Goal: Answer question/provide support: Share knowledge or assist other users

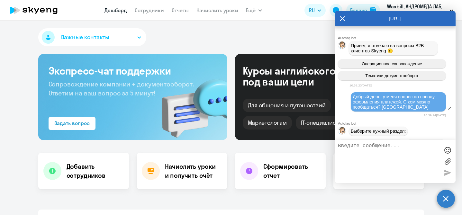
select select "30"
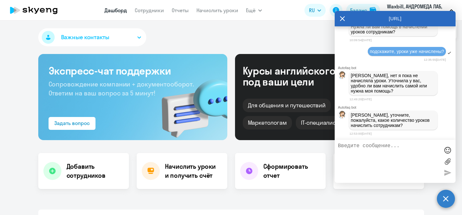
click at [375, 154] on textarea at bounding box center [389, 161] width 102 height 37
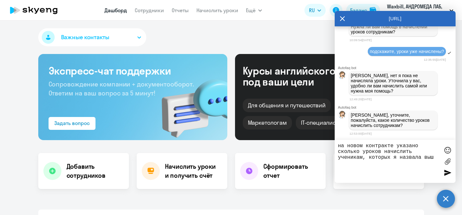
type textarea "на новом контракте указано сколько уроков начислить ученикам, которых я назвала…"
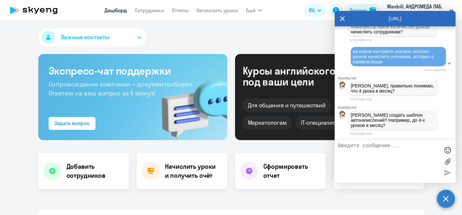
scroll to position [6622, 0]
click at [381, 153] on textarea at bounding box center [389, 161] width 102 height 37
type textarea "нет, не правильно"
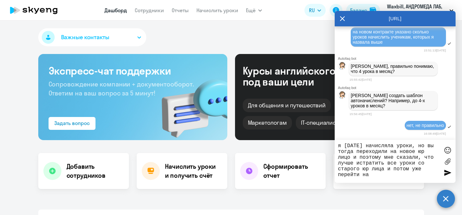
scroll to position [6695, 0]
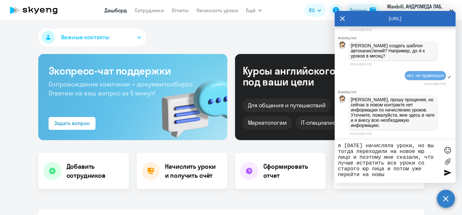
type textarea "я [DATE] начисляла уроки, но вы тогда переходили на новое юр лицо и поэтому мне…"
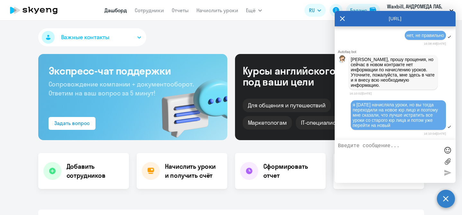
scroll to position [6737, 0]
click at [366, 161] on textarea at bounding box center [389, 161] width 102 height 37
type textarea "[PERSON_NAME] - 8 уроков"
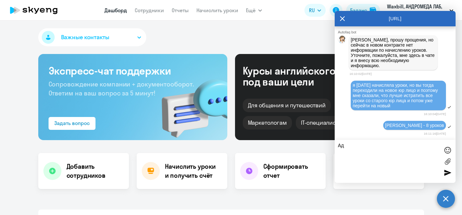
type textarea "[PERSON_NAME]"
type textarea "[PERSON_NAME] - 8 уроков"
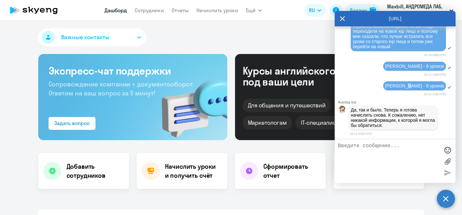
scroll to position [6819, 0]
click at [411, 152] on textarea at bounding box center [389, 161] width 102 height 37
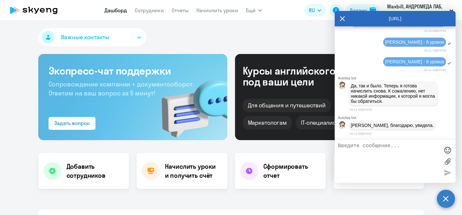
scroll to position [6845, 0]
type textarea "у [PERSON_NAME] нейтив преподаватель"
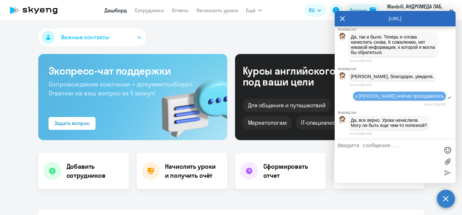
scroll to position [6896, 0]
click at [405, 153] on textarea at bounding box center [389, 161] width 102 height 37
click at [180, 29] on div "Важные контакты [PERSON_NAME] с вопросами сотрудничества и ценообразования [EMA…" at bounding box center [231, 38] width 386 height 21
click at [146, 11] on link "Сотрудники" at bounding box center [149, 10] width 29 height 6
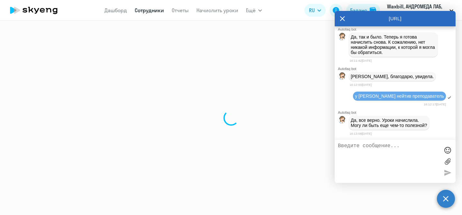
select select "30"
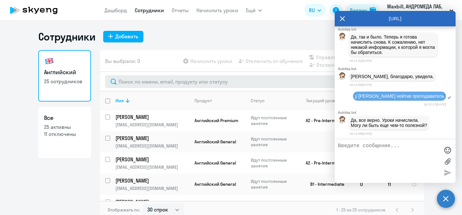
scroll to position [4, 0]
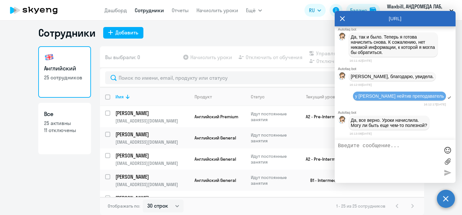
click at [344, 19] on icon at bounding box center [342, 18] width 5 height 15
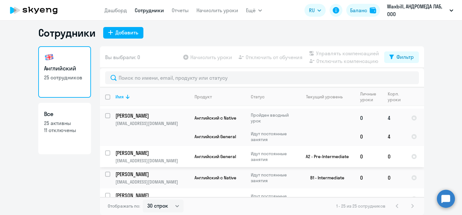
scroll to position [498, 0]
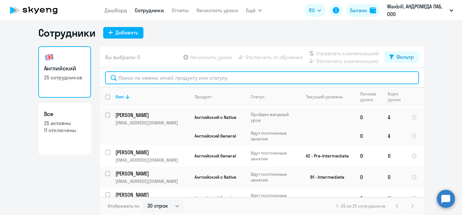
click at [198, 77] on input "text" at bounding box center [262, 77] width 314 height 13
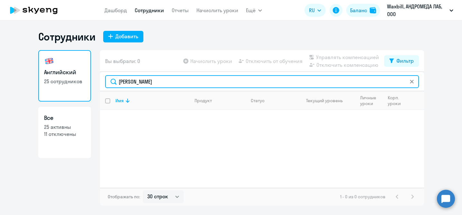
scroll to position [0, 0]
type input "[PERSON_NAME]"
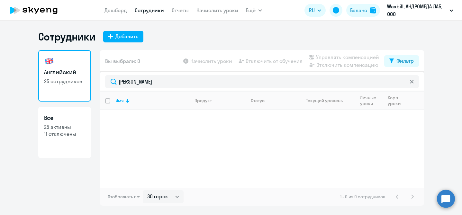
click at [447, 200] on circle at bounding box center [446, 199] width 18 height 18
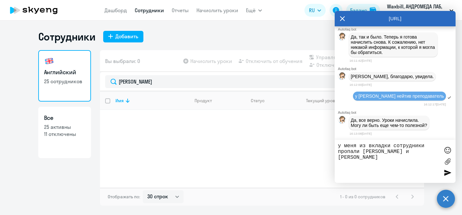
type textarea "у меня из вкладки сотрудники пропали [PERSON_NAME] и [PERSON_NAME]"
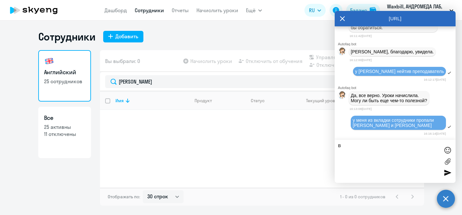
scroll to position [6921, 0]
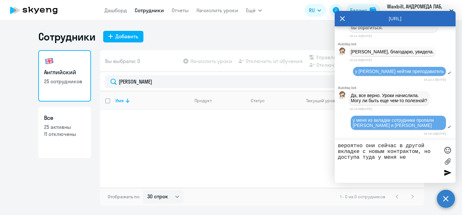
type textarea "вероятно они сейчас в другой вкладке с новым контрактом, но доступа туда у меня…"
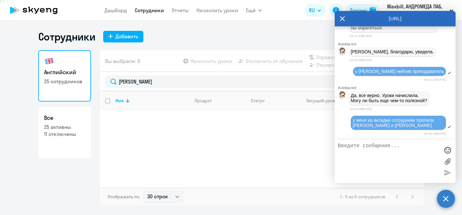
scroll to position [6953, 0]
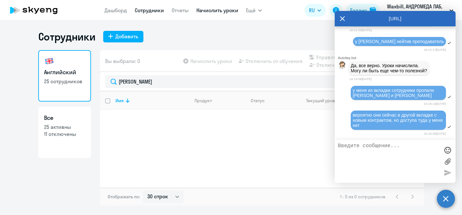
click at [215, 9] on link "Начислить уроки" at bounding box center [218, 10] width 42 height 6
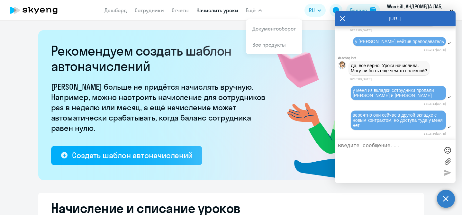
click at [251, 12] on span "Ещё" at bounding box center [251, 10] width 10 height 8
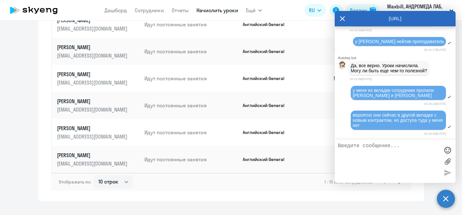
scroll to position [438, 0]
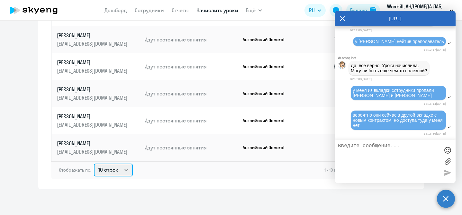
click at [128, 170] on select "10 строк 30 строк 50 строк" at bounding box center [113, 170] width 39 height 13
select select "50"
click at [94, 164] on select "10 строк 30 строк 50 строк" at bounding box center [113, 170] width 39 height 13
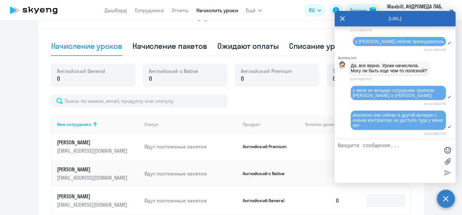
scroll to position [197, 0]
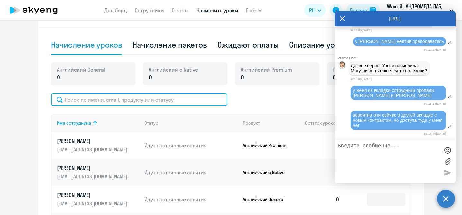
click at [185, 102] on input "text" at bounding box center [139, 99] width 176 height 13
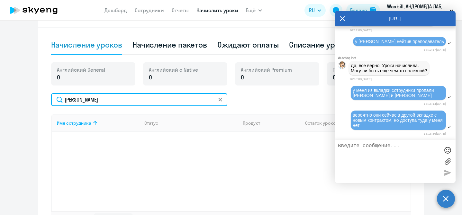
type input "[PERSON_NAME]"
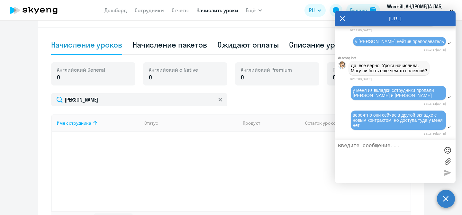
click at [188, 135] on div "Имя сотрудника Статус Продукт Остаток уроков Начислить уроков" at bounding box center [231, 162] width 360 height 96
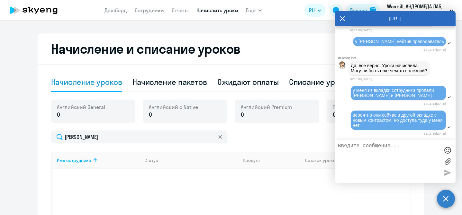
scroll to position [145, 0]
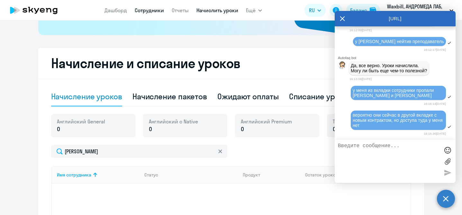
click at [151, 10] on link "Сотрудники" at bounding box center [149, 10] width 29 height 6
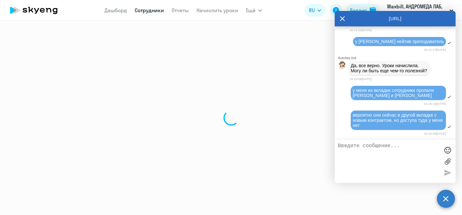
select select "30"
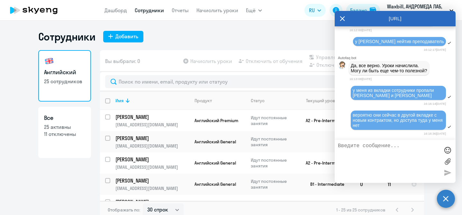
click at [270, 32] on div "Сотрудники Добавить" at bounding box center [231, 36] width 386 height 13
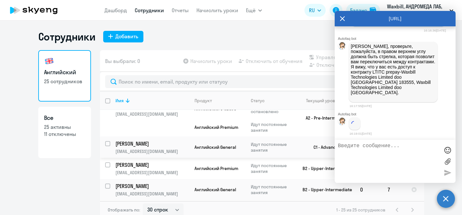
scroll to position [7050, 0]
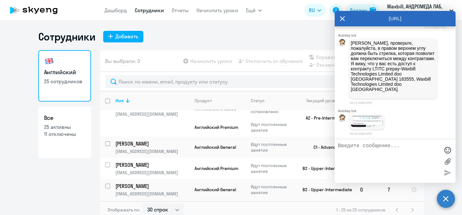
click at [224, 35] on div "Сотрудники Добавить" at bounding box center [231, 36] width 386 height 13
click at [340, 20] on icon at bounding box center [342, 18] width 5 height 5
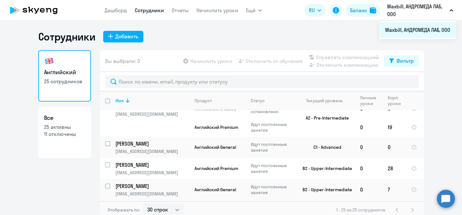
click at [440, 29] on li "Waxbill, АНДРОМЕДА ЛАБ, ООО" at bounding box center [418, 30] width 78 height 16
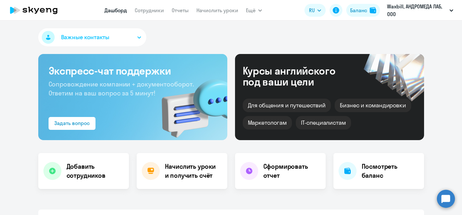
select select "30"
click at [443, 197] on circle at bounding box center [446, 199] width 18 height 18
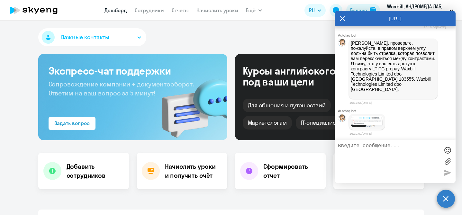
click at [368, 127] on img at bounding box center [367, 121] width 32 height 11
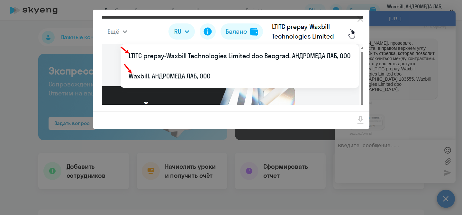
click at [426, 149] on div at bounding box center [231, 107] width 462 height 215
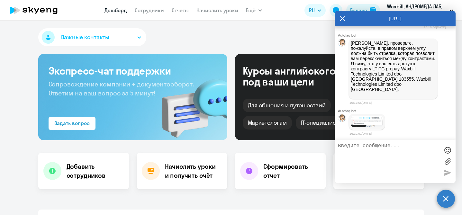
click at [306, 46] on div "Важные контакты" at bounding box center [231, 38] width 386 height 21
click at [344, 19] on icon at bounding box center [342, 18] width 5 height 15
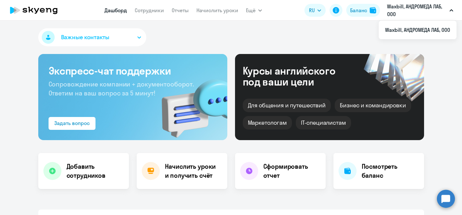
click at [450, 8] on button "Waxbill, АНДРОМЕДА ЛАБ, ООО" at bounding box center [420, 10] width 73 height 15
click at [347, 35] on div "Важные контакты" at bounding box center [231, 38] width 386 height 21
click at [450, 196] on circle at bounding box center [446, 199] width 18 height 18
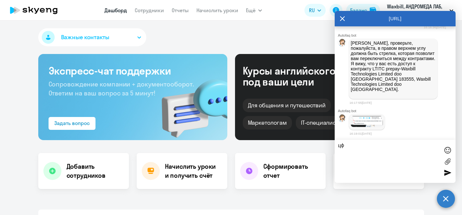
type textarea "ц"
type textarea "w"
click at [293, 44] on div "Важные контакты" at bounding box center [231, 38] width 386 height 21
click at [341, 18] on icon at bounding box center [342, 18] width 5 height 15
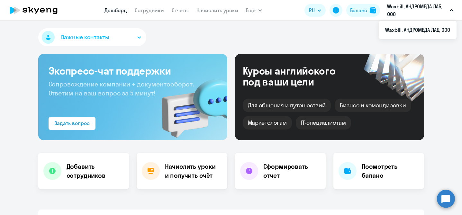
click at [390, 5] on p "Waxbill, АНДРОМЕДА ЛАБ, ООО" at bounding box center [417, 10] width 60 height 15
click at [449, 11] on button "Waxbill, АНДРОМЕДА ЛАБ, ООО" at bounding box center [420, 10] width 73 height 15
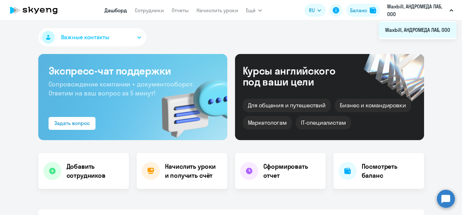
click at [439, 28] on li "Waxbill, АНДРОМЕДА ЛАБ, ООО" at bounding box center [418, 30] width 78 height 16
click at [146, 8] on link "Сотрудники" at bounding box center [149, 10] width 29 height 6
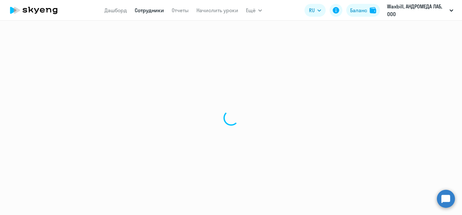
select select "30"
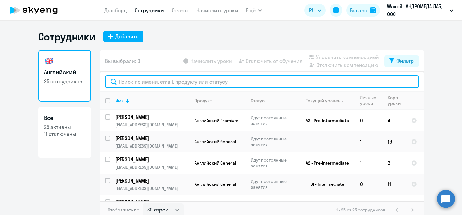
click at [198, 80] on input "text" at bounding box center [262, 81] width 314 height 13
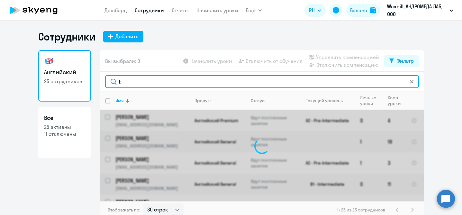
type input "f"
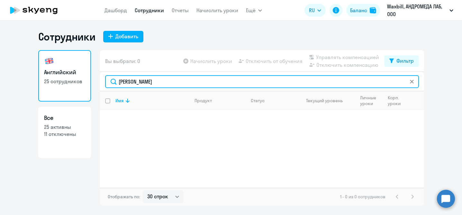
type input "[PERSON_NAME]"
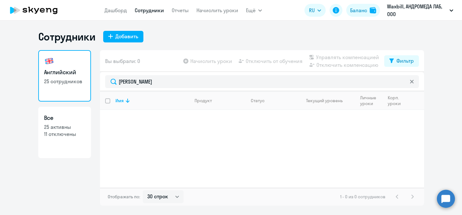
click at [206, 42] on div "Сотрудники Добавить" at bounding box center [231, 36] width 386 height 13
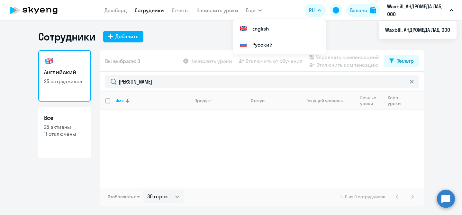
click at [391, 7] on p "Waxbill, АНДРОМЕДА ЛАБ, ООО" at bounding box center [417, 10] width 60 height 15
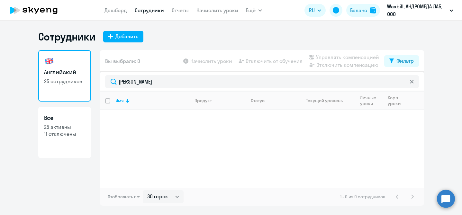
click at [445, 198] on circle at bounding box center [446, 199] width 18 height 18
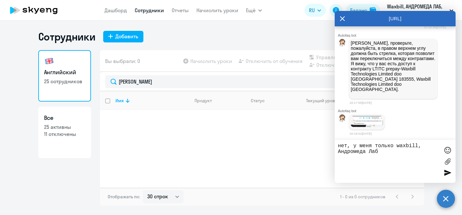
type textarea "нет, у меня только waxbill, Андромеда Лаб"
drag, startPoint x: 364, startPoint y: 25, endPoint x: 351, endPoint y: 54, distance: 31.7
click at [351, 55] on div "[URL] Autofaq bot Привет, я отвечаю на вопросы B2B клиентов Skyeng 🙂 Операционн…" at bounding box center [395, 97] width 121 height 172
drag, startPoint x: 355, startPoint y: 23, endPoint x: 251, endPoint y: 67, distance: 112.7
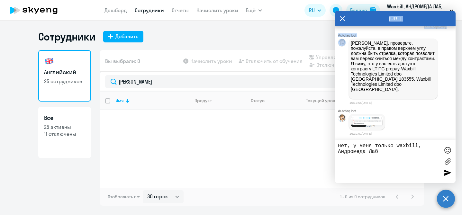
click at [251, 67] on body "[PERSON_NAME] Отчеты Начислить уроки Ещё Документооборот Все продукты Дашборд С…" at bounding box center [231, 107] width 462 height 215
click at [411, 158] on textarea "нет, у меня только waxbill, Андромеда Лаб" at bounding box center [389, 161] width 102 height 37
click at [448, 198] on circle at bounding box center [446, 199] width 18 height 18
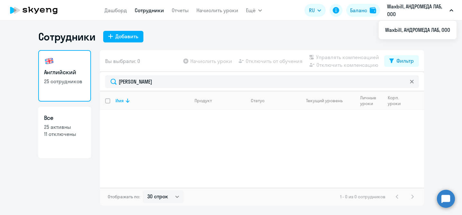
click at [450, 12] on button "Waxbill, АНДРОМЕДА ЛАБ, ООО" at bounding box center [420, 10] width 73 height 15
click at [452, 10] on icon "button" at bounding box center [452, 10] width 4 height 2
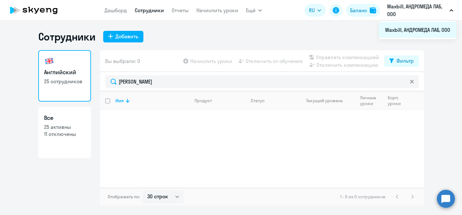
click at [432, 31] on li "Waxbill, АНДРОМЕДА ЛАБ, ООО" at bounding box center [418, 30] width 78 height 16
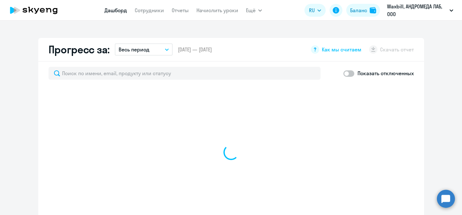
select select "30"
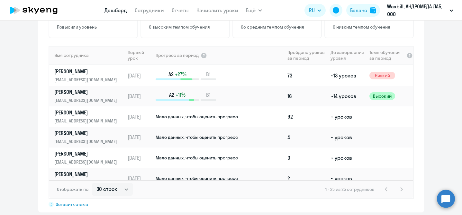
scroll to position [373, 0]
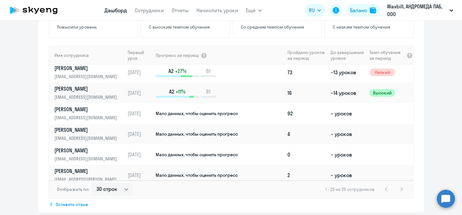
click at [83, 202] on span "Оставить отзыв" at bounding box center [72, 205] width 32 height 6
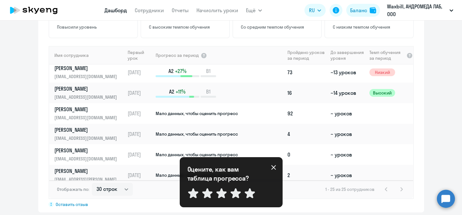
click at [275, 166] on icon at bounding box center [273, 167] width 5 height 5
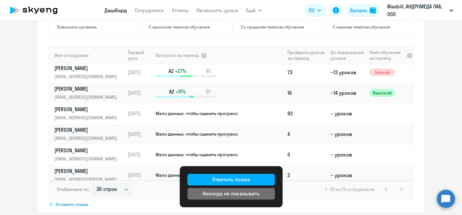
click at [244, 194] on div "Никогда не показывать" at bounding box center [231, 194] width 57 height 8
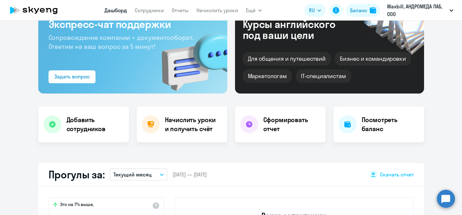
scroll to position [0, 0]
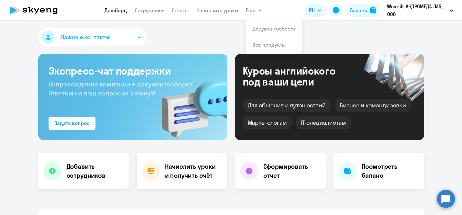
click at [205, 34] on div "Важные контакты" at bounding box center [231, 38] width 386 height 21
click at [374, 176] on h4 "Посмотреть баланс" at bounding box center [390, 171] width 57 height 18
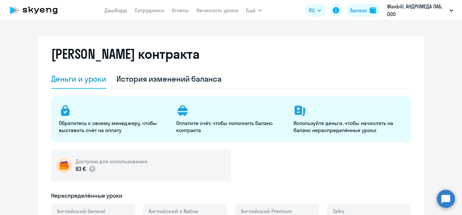
select select "english_adult_not_native_speaker"
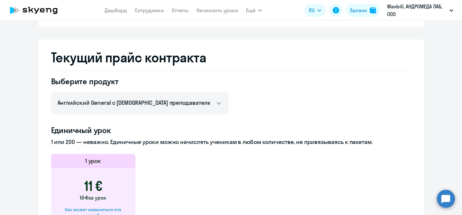
scroll to position [229, 0]
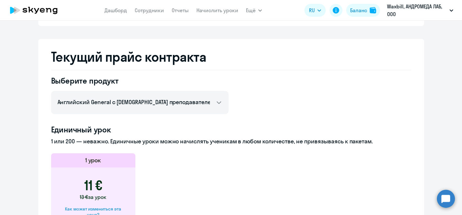
click at [446, 193] on circle at bounding box center [446, 199] width 18 height 18
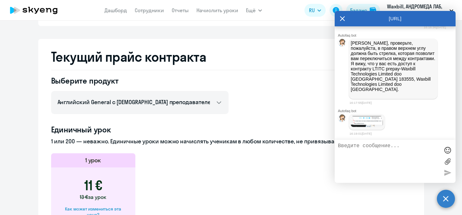
scroll to position [7054, 0]
click at [407, 174] on textarea at bounding box center [389, 161] width 102 height 37
click at [388, 157] on textarea at bounding box center [389, 161] width 102 height 37
click at [381, 157] on textarea at bounding box center [389, 161] width 102 height 37
type textarea "е"
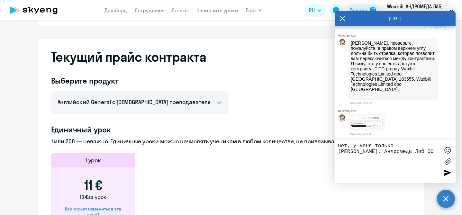
type textarea "нет, у меня только Waxbill, Анлромеда Лаб ООО"
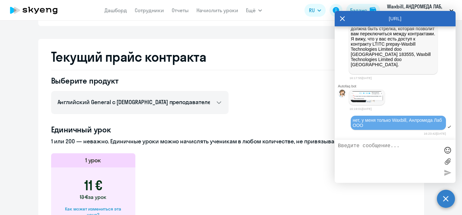
click at [342, 18] on icon at bounding box center [342, 18] width 5 height 15
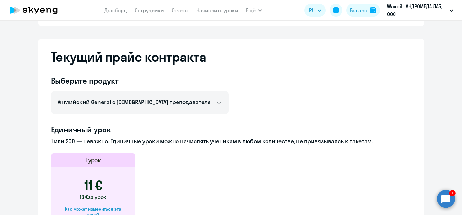
click at [452, 197] on circle at bounding box center [446, 199] width 18 height 18
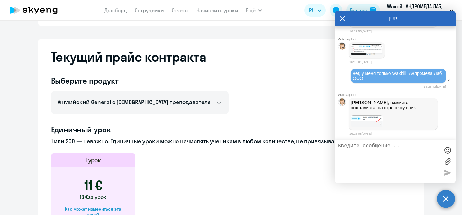
scroll to position [0, 0]
click at [378, 127] on img at bounding box center [367, 121] width 32 height 12
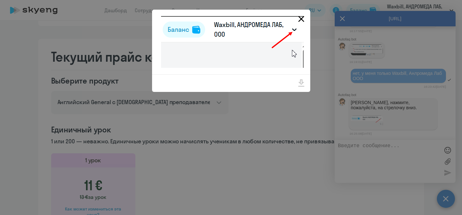
click at [298, 21] on icon "Close" at bounding box center [301, 19] width 10 height 10
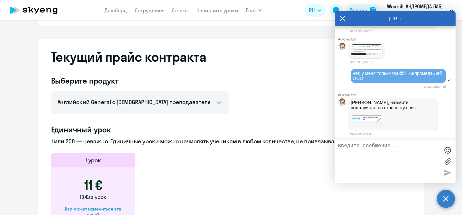
click at [360, 162] on textarea at bounding box center [389, 161] width 102 height 37
type textarea "на"
click at [345, 22] on div "[URL]" at bounding box center [395, 18] width 121 height 15
click at [341, 19] on icon at bounding box center [342, 18] width 5 height 15
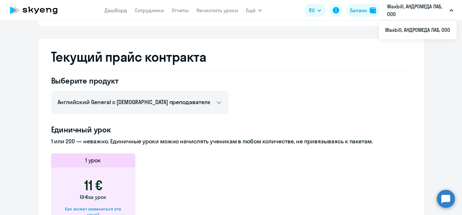
click at [450, 8] on button "Waxbill, АНДРОМЕДА ЛАБ, ООО" at bounding box center [420, 10] width 73 height 15
click at [452, 195] on circle at bounding box center [446, 199] width 18 height 18
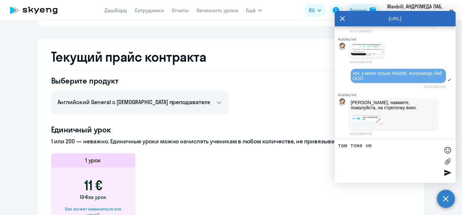
type textarea "там тоже нет"
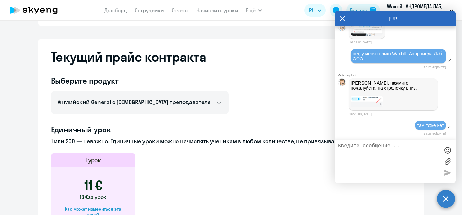
click at [15, 190] on ng-component "[PERSON_NAME] контракта [PERSON_NAME] и уроки История изменений баланса Обратит…" at bounding box center [231, 124] width 462 height 635
click at [342, 20] on icon at bounding box center [342, 18] width 5 height 15
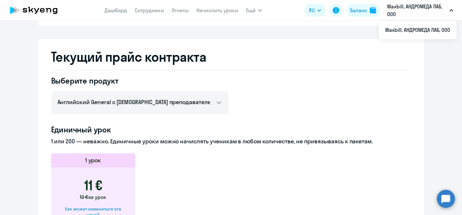
click at [449, 7] on button "Waxbill, АНДРОМЕДА ЛАБ, ООО" at bounding box center [420, 10] width 73 height 15
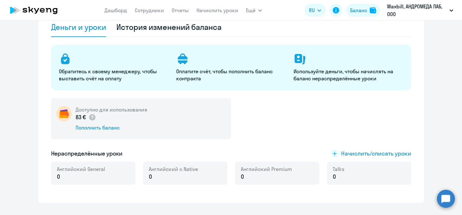
scroll to position [0, 0]
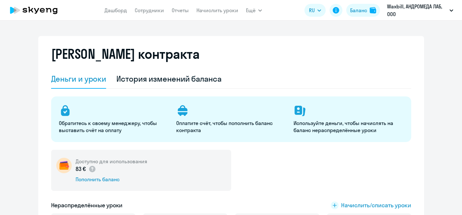
select select "english_adult_not_native_speaker"
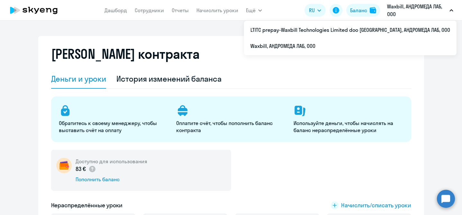
click at [452, 8] on button "Waxbill, АНДРОМЕДА ЛАБ, ООО" at bounding box center [420, 10] width 73 height 15
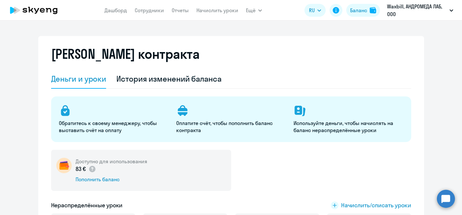
click at [452, 9] on icon "button" at bounding box center [452, 10] width 4 height 2
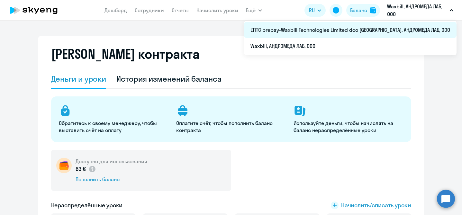
click at [432, 30] on li "LTITC prepay-Waxbill Technologies Limited doo Beograd, АНДРОМЕДА ЛАБ, ООО" at bounding box center [350, 30] width 213 height 16
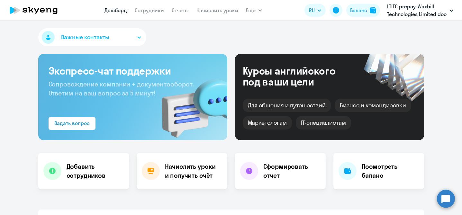
select select "30"
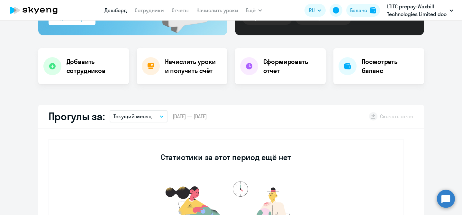
scroll to position [30, 0]
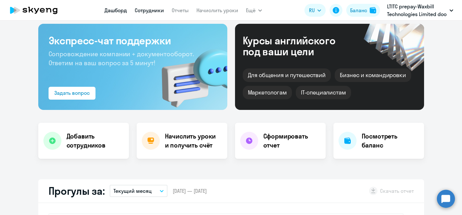
click at [143, 10] on link "Сотрудники" at bounding box center [149, 10] width 29 height 6
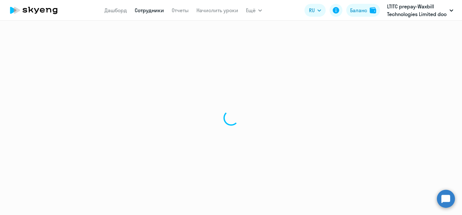
select select "30"
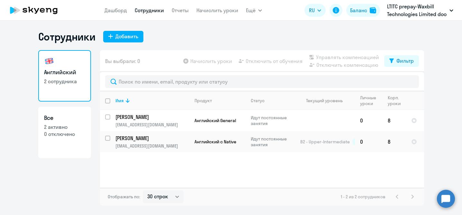
click at [440, 198] on circle at bounding box center [446, 199] width 18 height 18
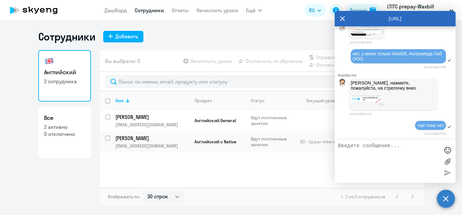
scroll to position [7148, 0]
click at [389, 169] on textarea at bounding box center [389, 161] width 102 height 37
type textarea "появилось только что"
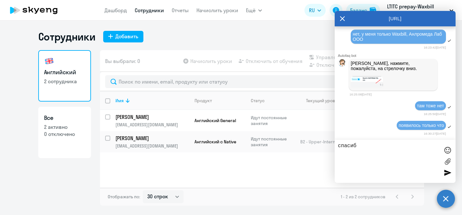
type textarea "спасибо"
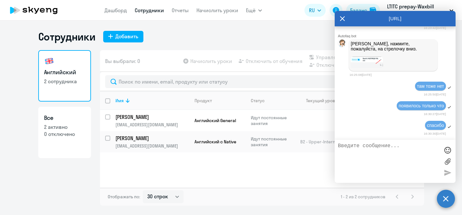
scroll to position [7189, 0]
click at [250, 177] on div "Имя Продукт Статус Текущий уровень Личные уроки Корп. уроки Тихонов Аюка tikhon…" at bounding box center [262, 139] width 324 height 96
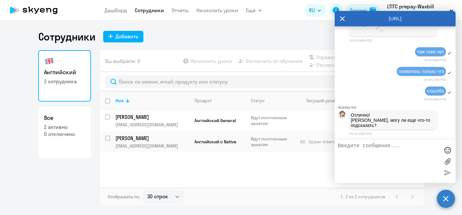
scroll to position [7225, 0]
click at [380, 168] on textarea at bounding box center [389, 161] width 102 height 37
type textarea "я сейчас уточню у учеников, что они видят свои уроки"
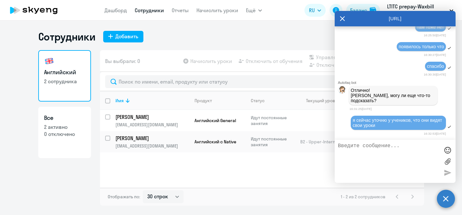
click at [48, 168] on div "Английский 2 сотрудника Все 2 активно 0 отключено" at bounding box center [64, 128] width 53 height 156
click at [341, 20] on icon at bounding box center [342, 18] width 5 height 15
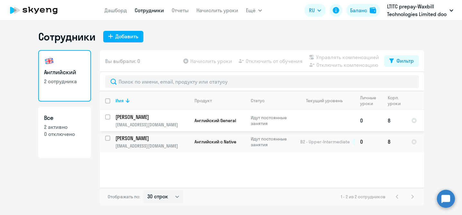
click at [307, 118] on td at bounding box center [325, 120] width 60 height 21
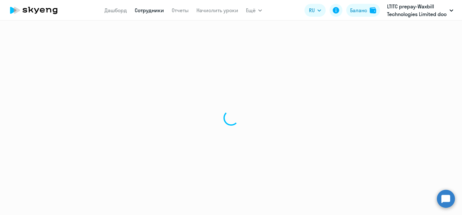
select select "english"
select select "30"
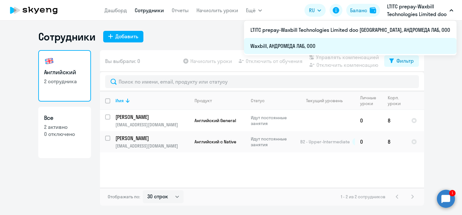
click at [347, 47] on li "Waxbill, АНДРОМЕДА ЛАБ, ООО" at bounding box center [350, 46] width 213 height 16
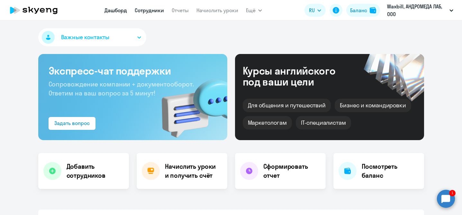
click at [155, 9] on link "Сотрудники" at bounding box center [149, 10] width 29 height 6
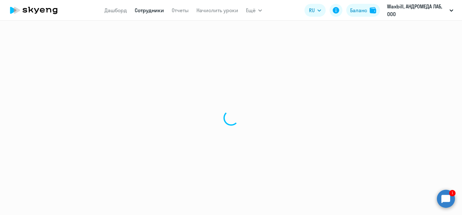
select select "30"
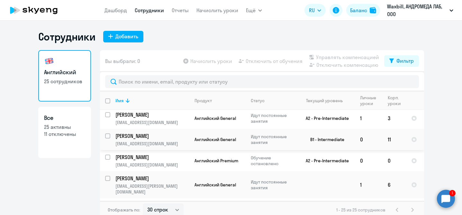
scroll to position [48, 0]
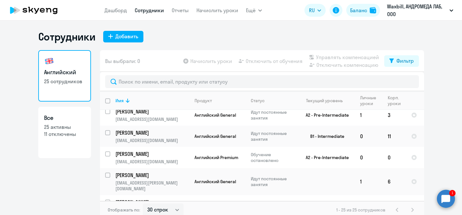
click at [447, 195] on circle at bounding box center [446, 199] width 18 height 18
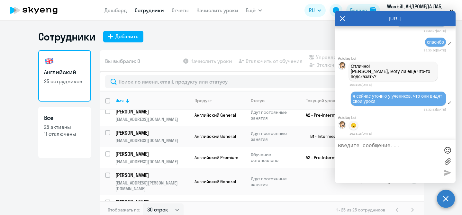
scroll to position [0, 0]
click at [298, 160] on td "A2 - Pre-Intermediate" at bounding box center [325, 157] width 60 height 21
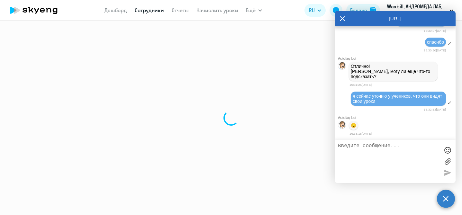
select select "english"
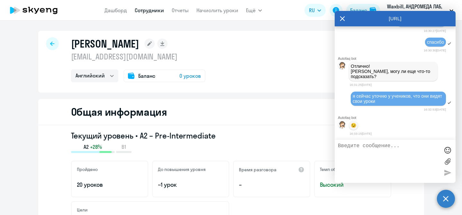
click at [343, 18] on icon at bounding box center [342, 18] width 5 height 5
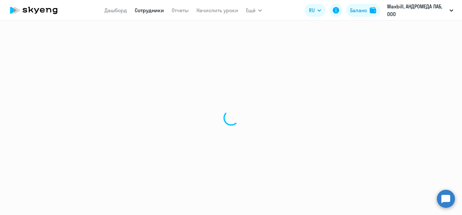
select select "30"
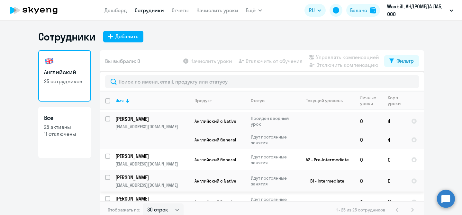
scroll to position [4, 0]
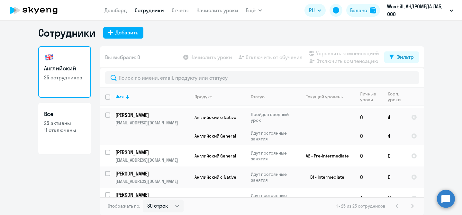
click at [443, 203] on circle at bounding box center [446, 199] width 18 height 18
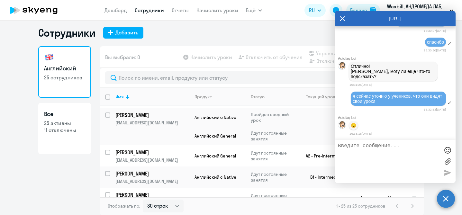
scroll to position [0, 0]
click at [388, 157] on textarea at bounding box center [389, 161] width 102 height 37
type textarea "уроки появились - спасибо"
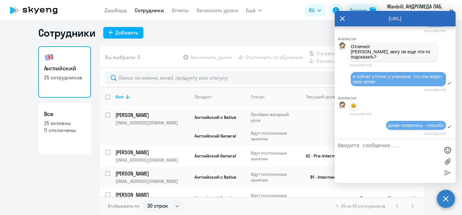
click at [343, 19] on icon at bounding box center [342, 18] width 5 height 5
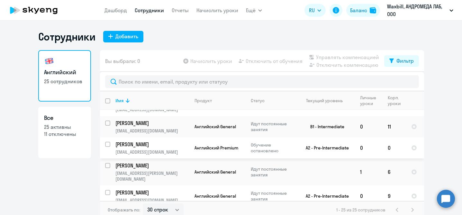
scroll to position [59, 0]
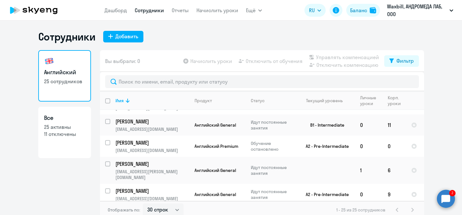
click at [447, 197] on circle at bounding box center [446, 199] width 18 height 18
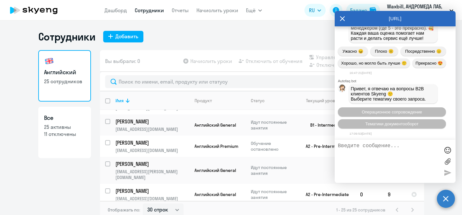
scroll to position [7494, 0]
click at [343, 18] on icon at bounding box center [342, 18] width 5 height 15
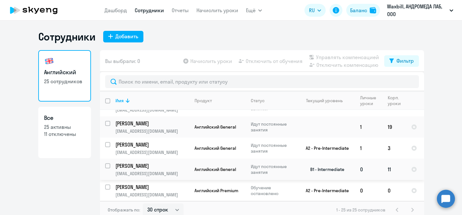
scroll to position [0, 0]
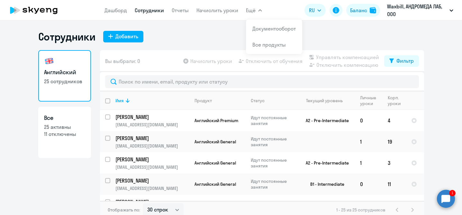
click at [452, 197] on circle at bounding box center [446, 199] width 18 height 18
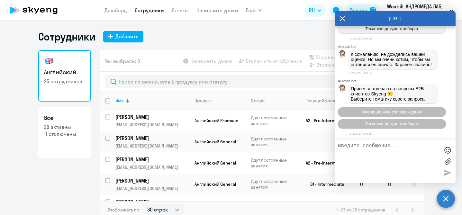
scroll to position [7594, 0]
click at [19, 140] on ng-component "Сотрудники Добавить Английский 25 сотрудников Все 25 активны 11 отключены Вы вы…" at bounding box center [231, 124] width 462 height 189
click at [343, 19] on icon at bounding box center [342, 18] width 5 height 5
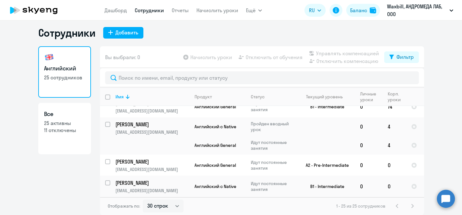
scroll to position [498, 0]
